Goal: Find contact information: Find contact information

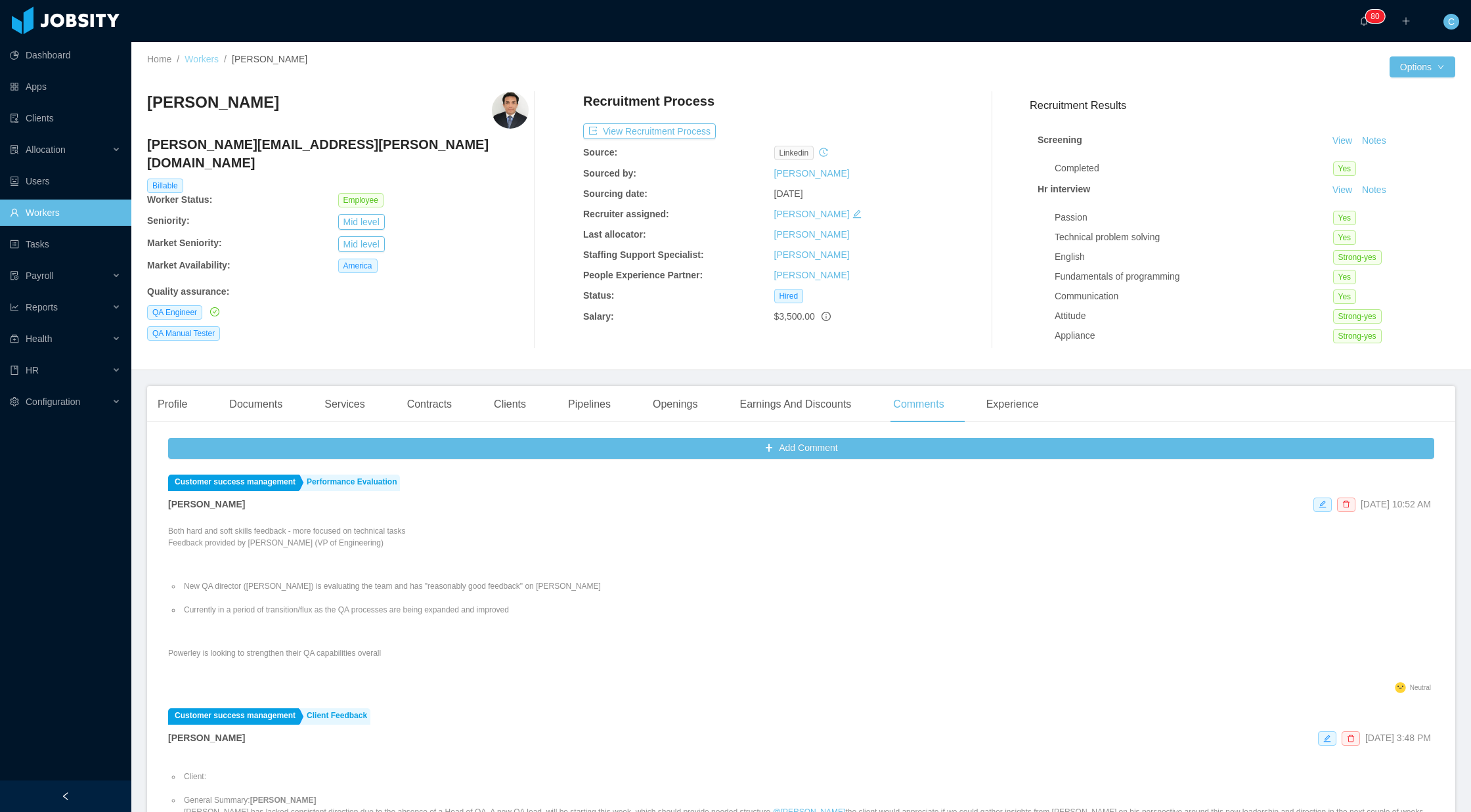
click at [202, 56] on link "Workers" at bounding box center [201, 59] width 34 height 11
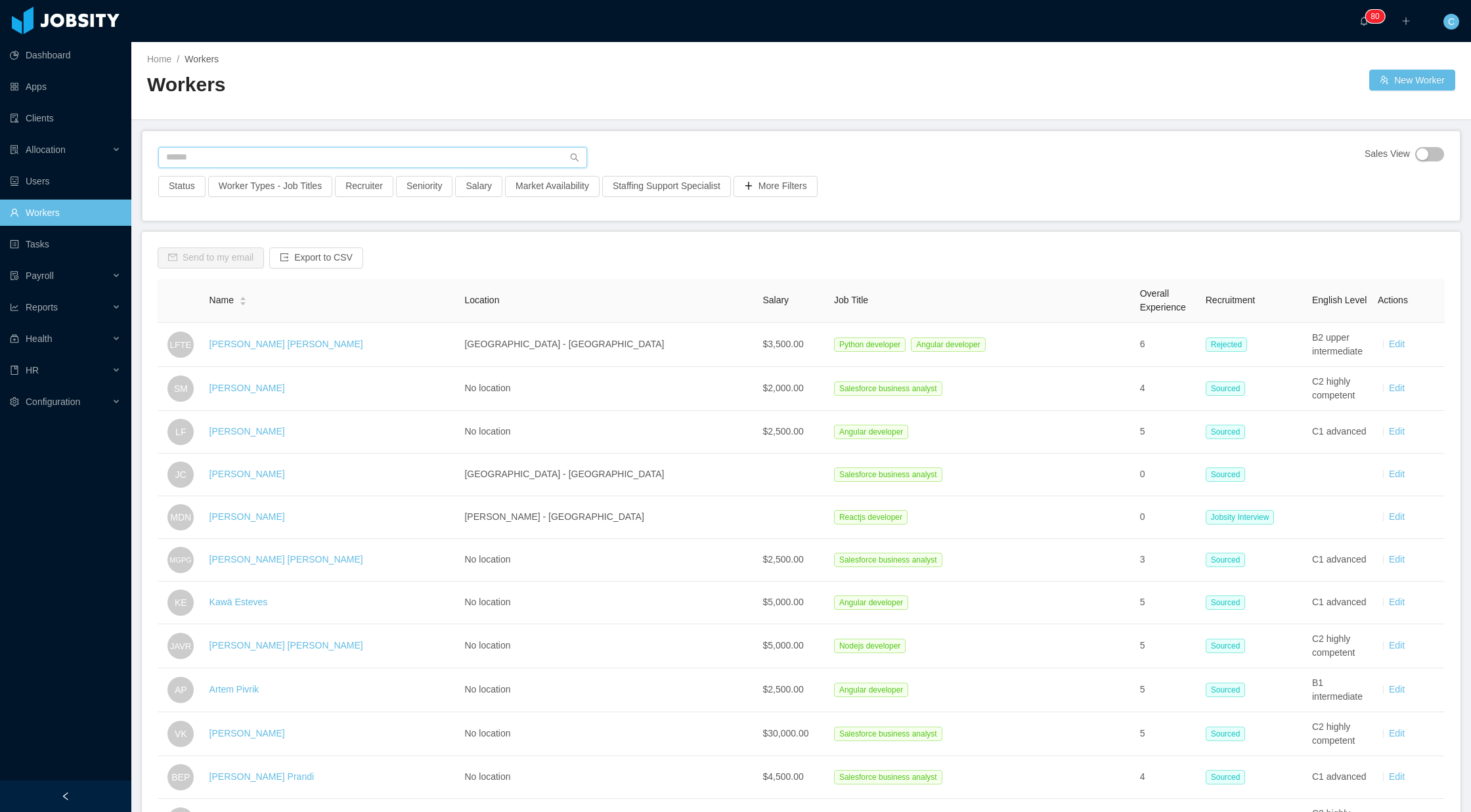
click at [254, 153] on input "text" at bounding box center [372, 157] width 429 height 21
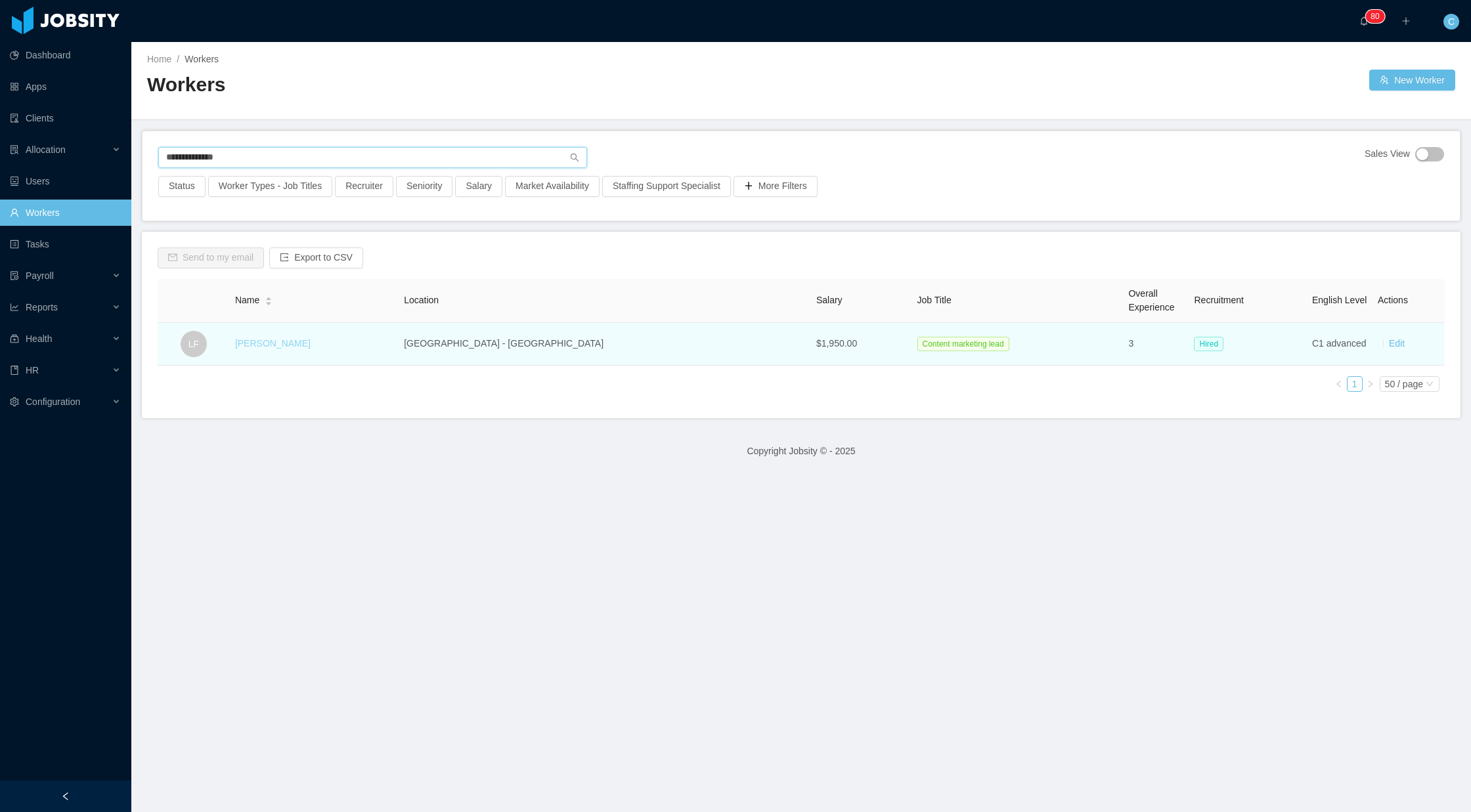
type input "**********"
click at [285, 345] on link "[PERSON_NAME]" at bounding box center [272, 344] width 75 height 11
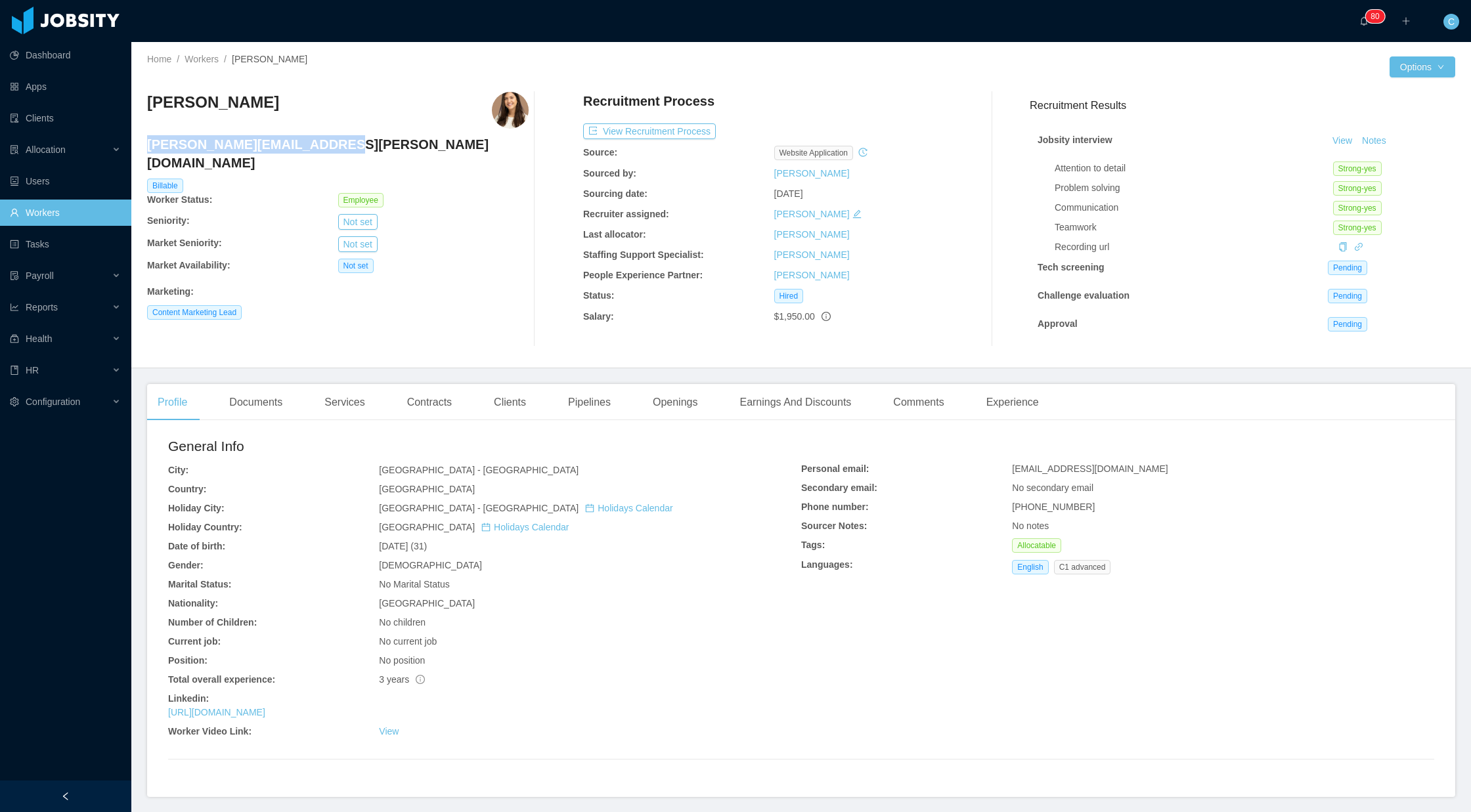
drag, startPoint x: 148, startPoint y: 145, endPoint x: 307, endPoint y: 147, distance: 159.0
click at [307, 147] on h4 "[PERSON_NAME][EMAIL_ADDRESS][PERSON_NAME][DOMAIN_NAME]" at bounding box center [338, 153] width 381 height 37
copy h4 "[PERSON_NAME][EMAIL_ADDRESS][PERSON_NAME][DOMAIN_NAME]"
click at [200, 58] on link "Workers" at bounding box center [201, 59] width 34 height 11
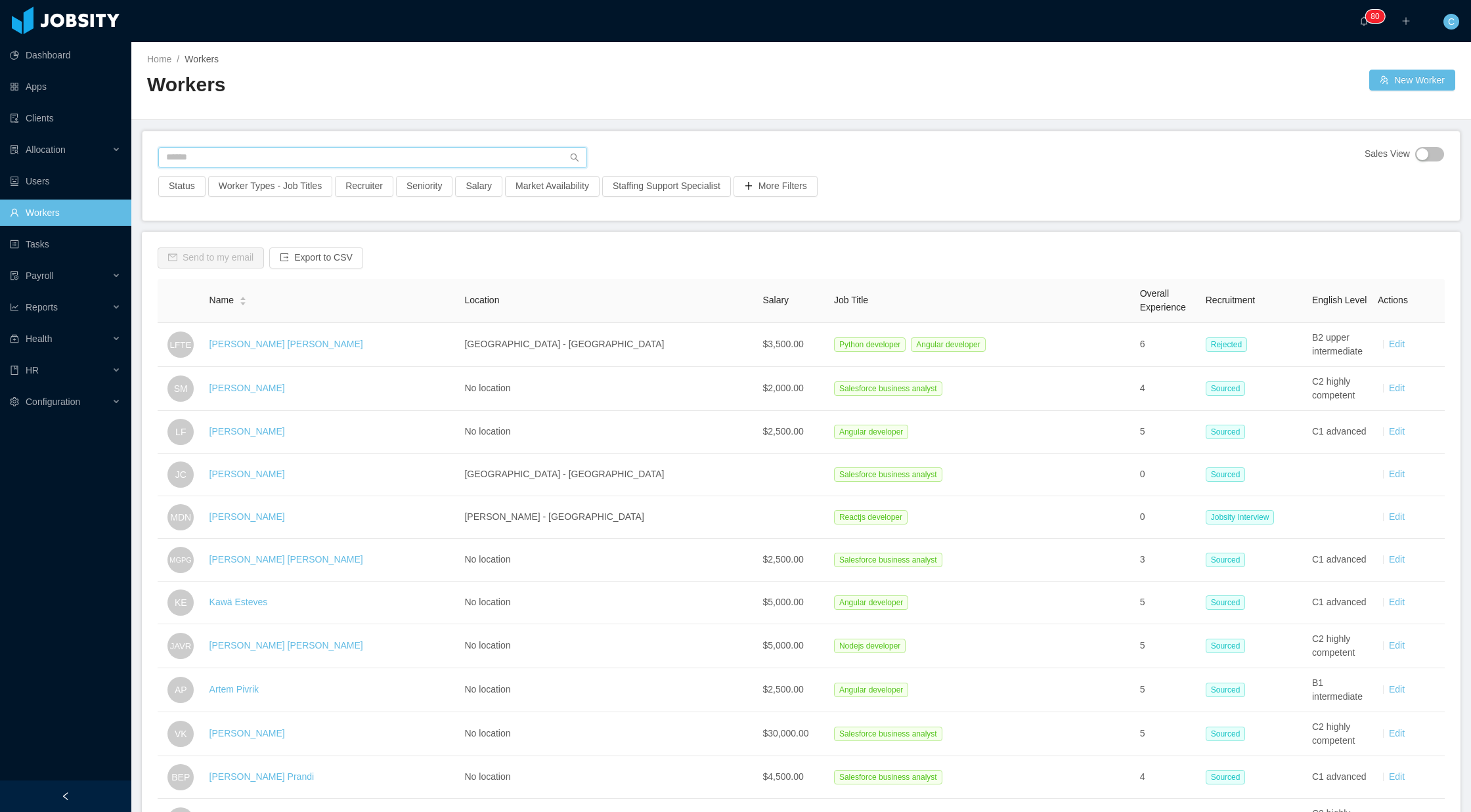
click at [255, 159] on input "text" at bounding box center [372, 157] width 429 height 21
type input "**********"
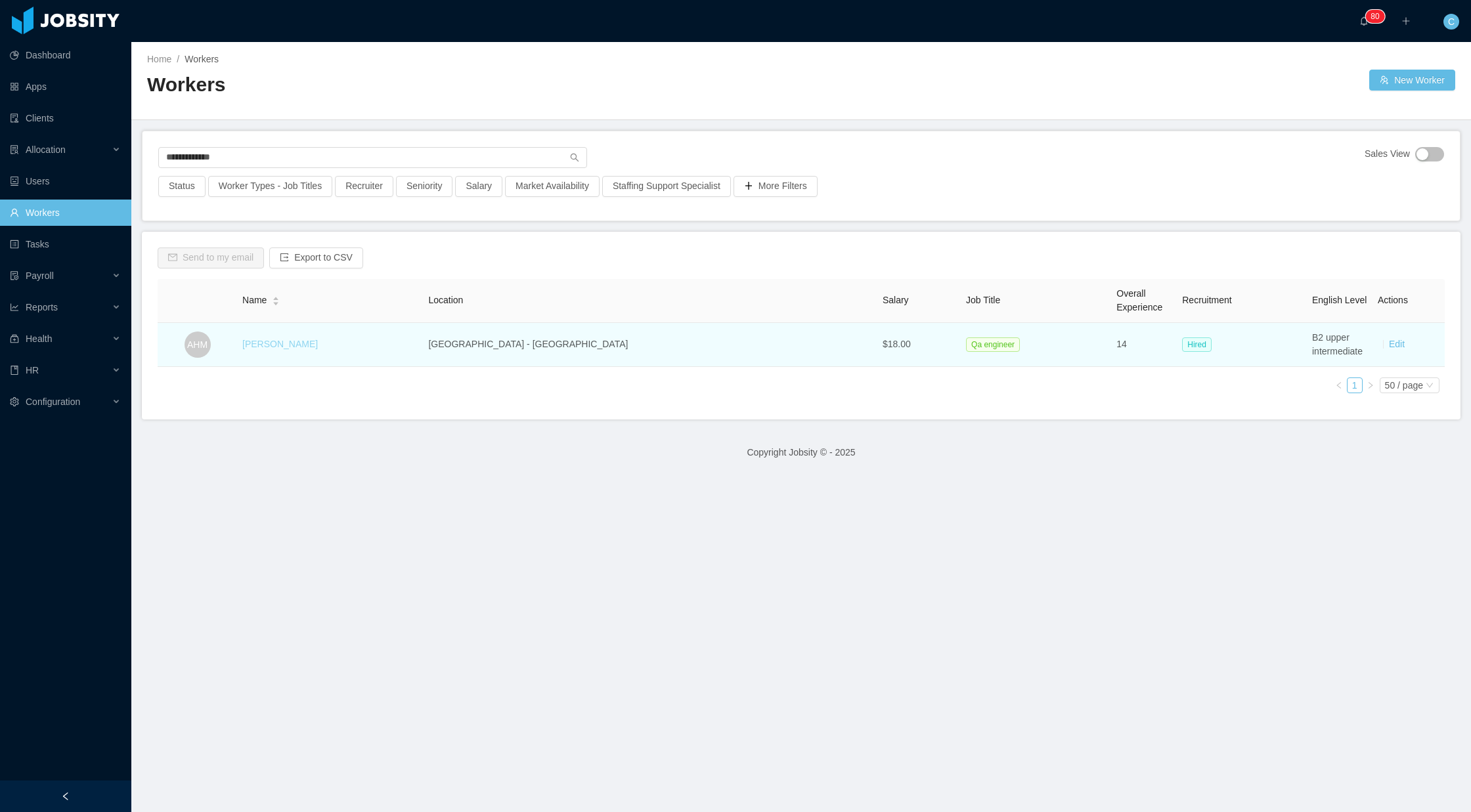
click at [300, 345] on link "[PERSON_NAME]" at bounding box center [279, 345] width 75 height 11
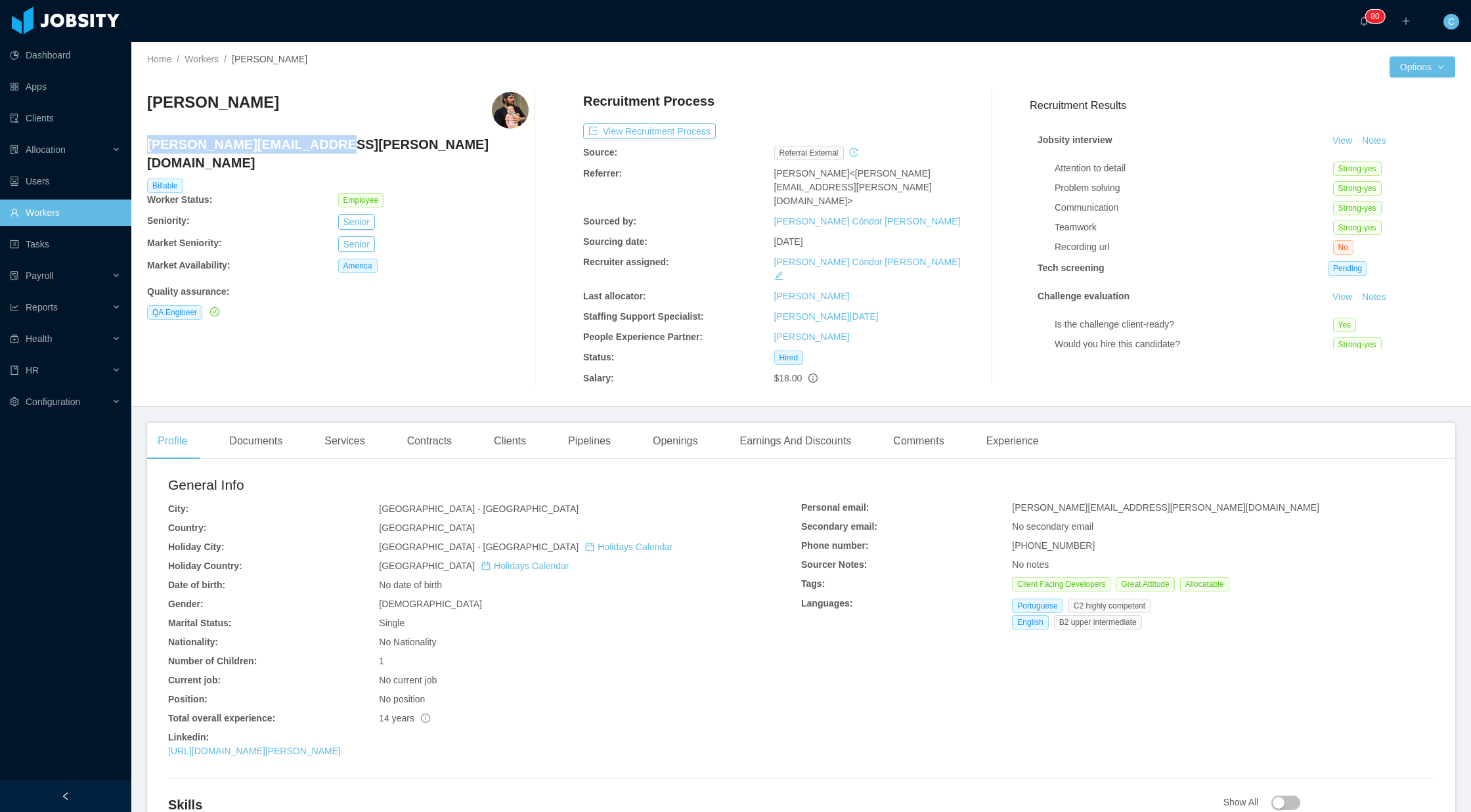
drag, startPoint x: 147, startPoint y: 145, endPoint x: 318, endPoint y: 145, distance: 171.0
click at [318, 145] on h4 "[PERSON_NAME][EMAIL_ADDRESS][PERSON_NAME][DOMAIN_NAME]" at bounding box center [338, 153] width 381 height 37
copy h4 "[PERSON_NAME][EMAIL_ADDRESS][PERSON_NAME][DOMAIN_NAME]"
click at [205, 54] on link "Workers" at bounding box center [201, 59] width 34 height 11
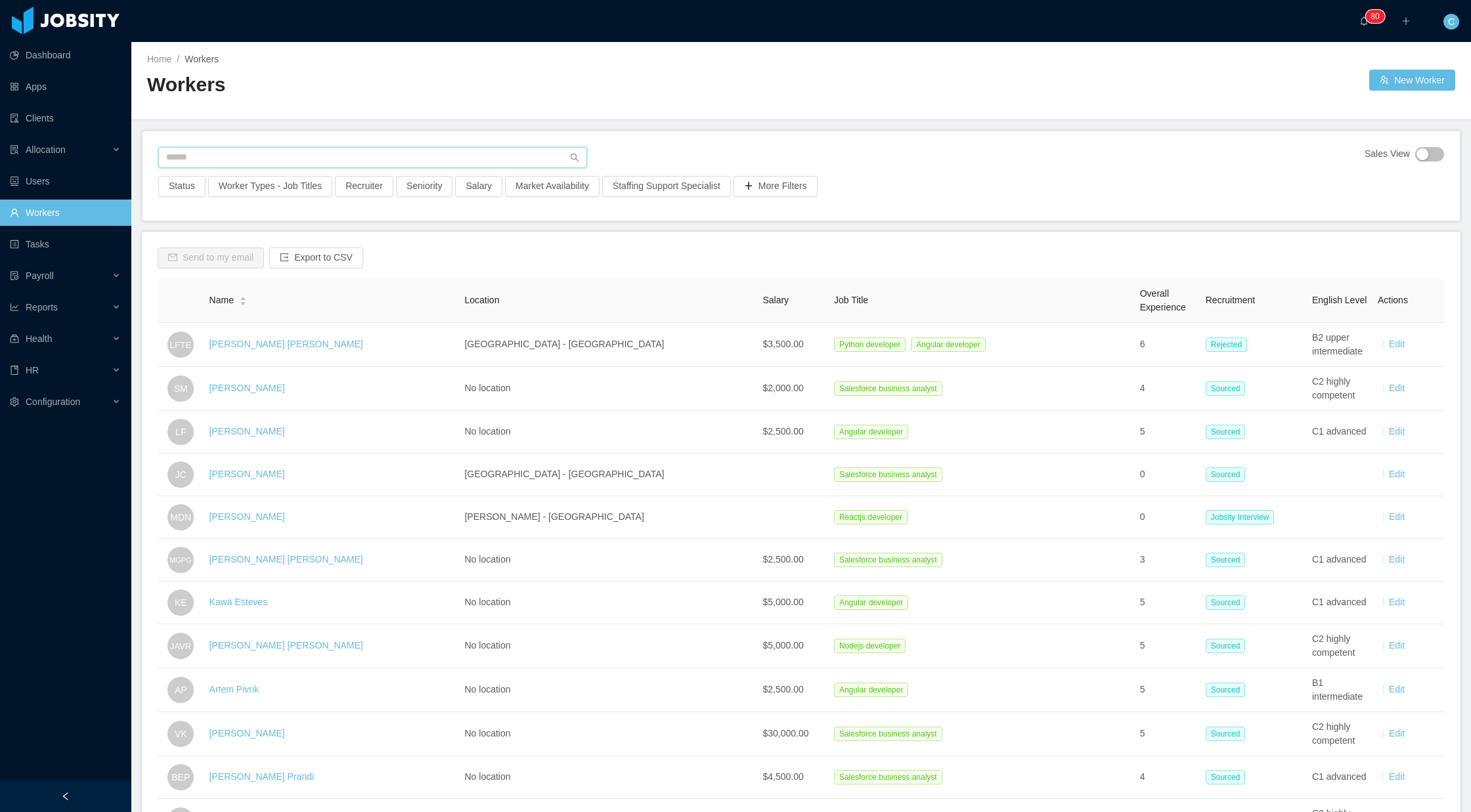
click at [238, 160] on input "text" at bounding box center [372, 157] width 429 height 21
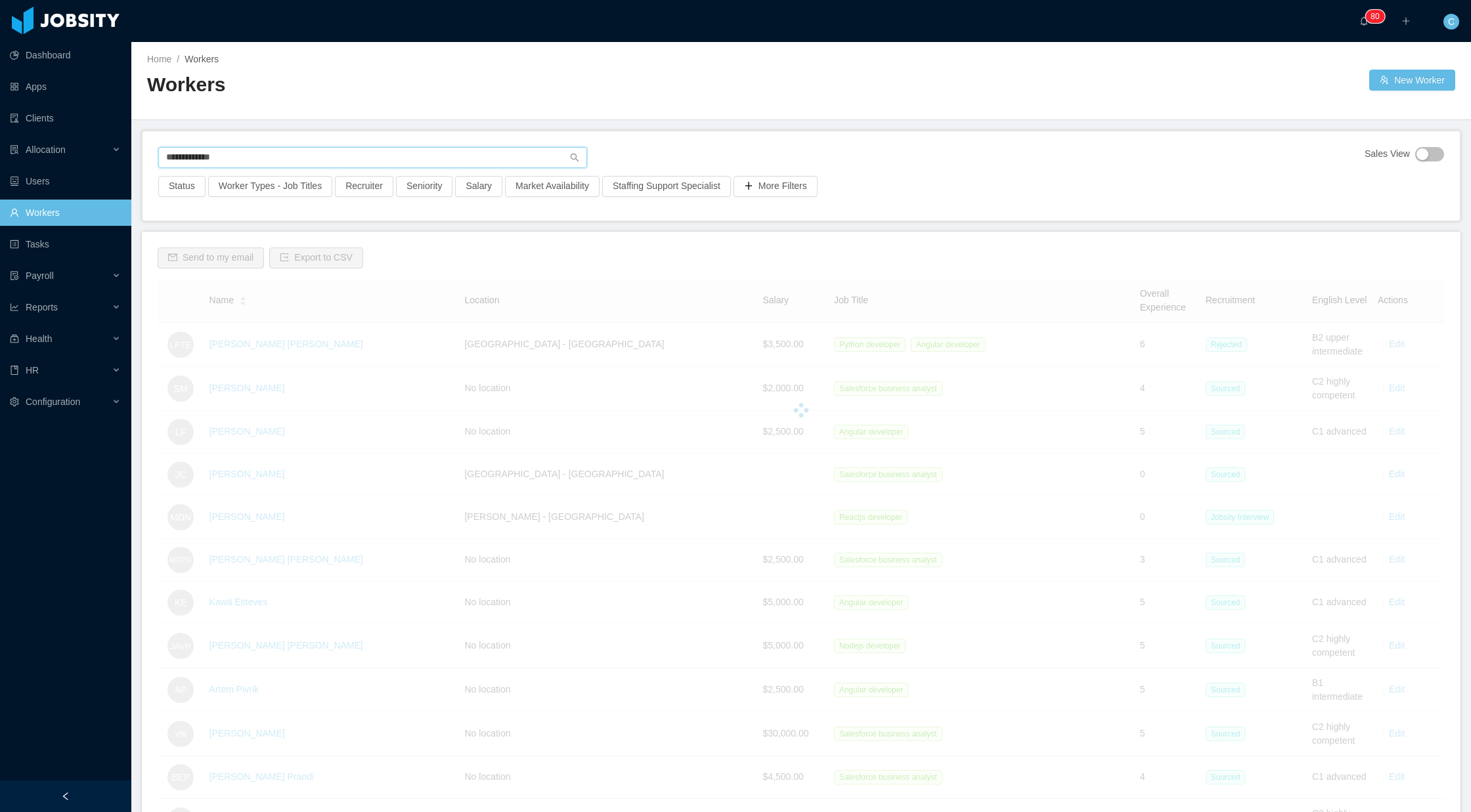
type input "**********"
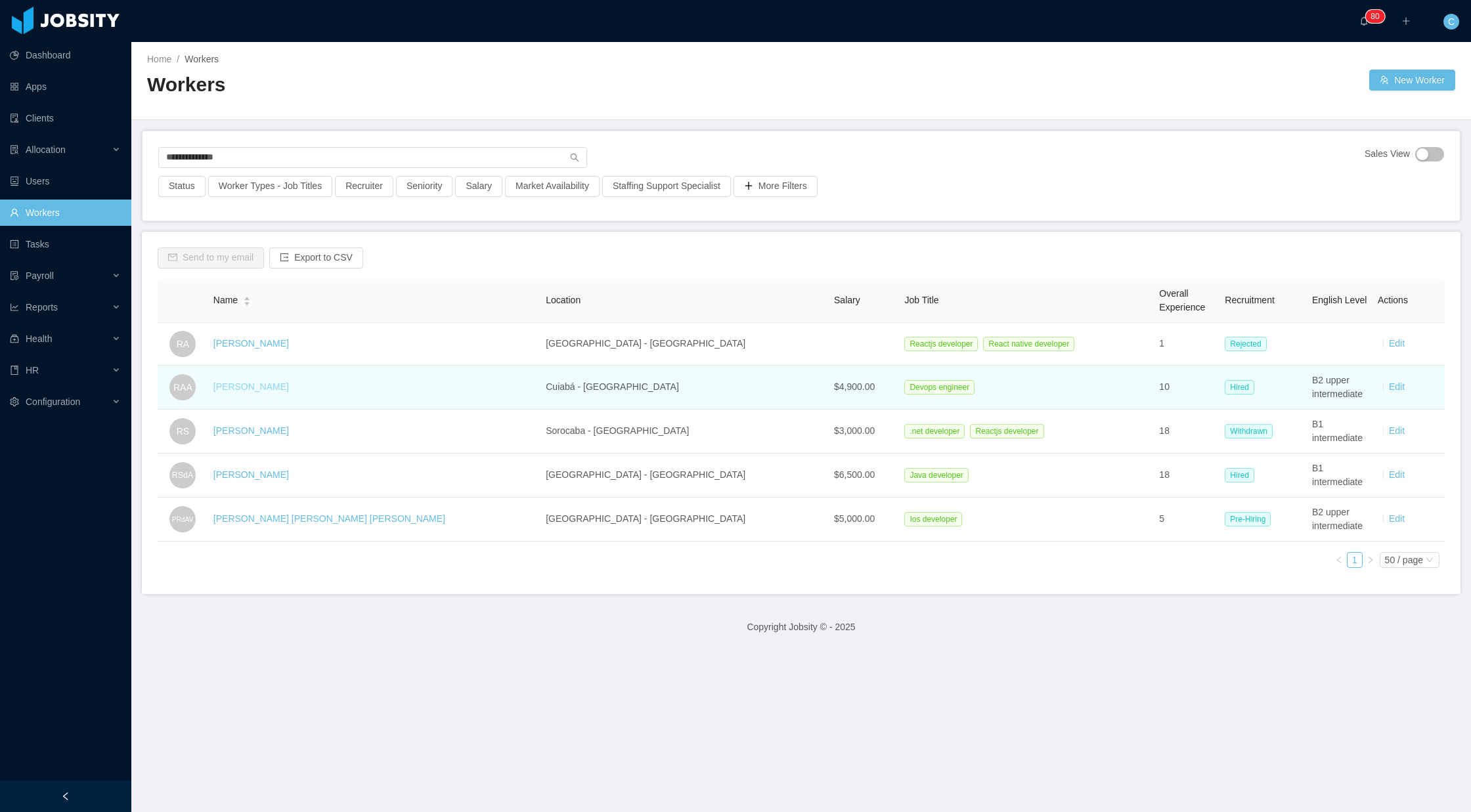
click at [271, 386] on link "[PERSON_NAME]" at bounding box center [250, 387] width 75 height 11
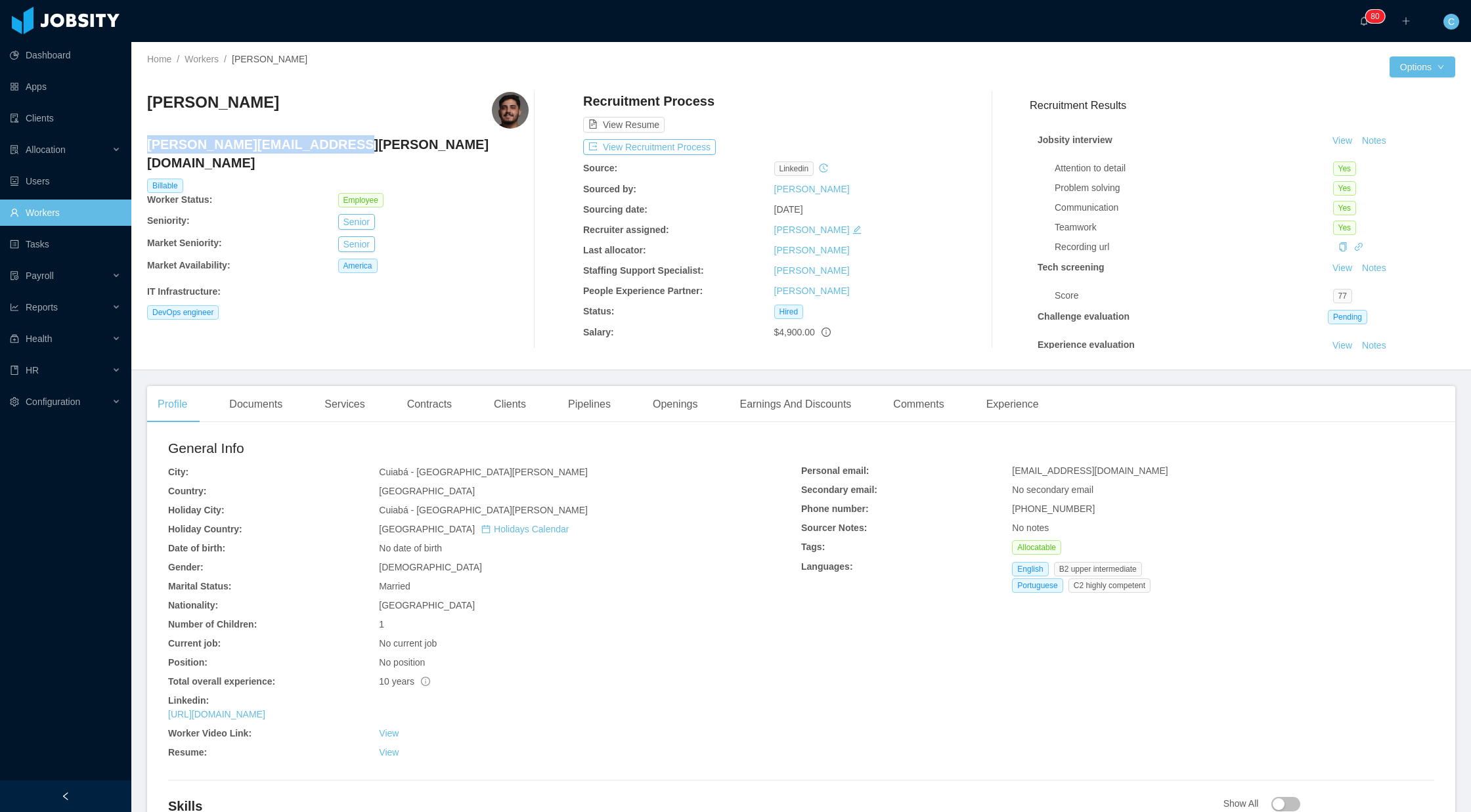
drag, startPoint x: 147, startPoint y: 145, endPoint x: 322, endPoint y: 149, distance: 175.0
click at [322, 149] on h4 "[PERSON_NAME][EMAIL_ADDRESS][PERSON_NAME][DOMAIN_NAME]" at bounding box center [338, 153] width 381 height 37
copy h4 "[PERSON_NAME][EMAIL_ADDRESS][PERSON_NAME][DOMAIN_NAME]"
